Goal: Find specific page/section: Find specific page/section

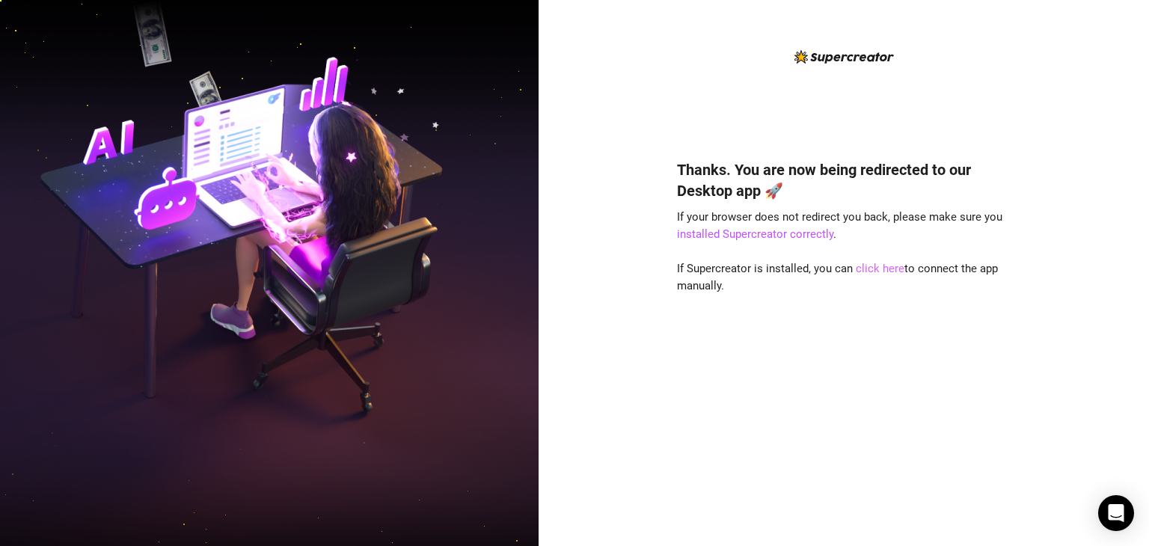
click at [448, 266] on link "click here" at bounding box center [879, 268] width 49 height 13
click at [875, 270] on link "click here" at bounding box center [879, 268] width 49 height 13
click at [877, 265] on link "click here" at bounding box center [879, 268] width 49 height 13
